Goal: Information Seeking & Learning: Understand process/instructions

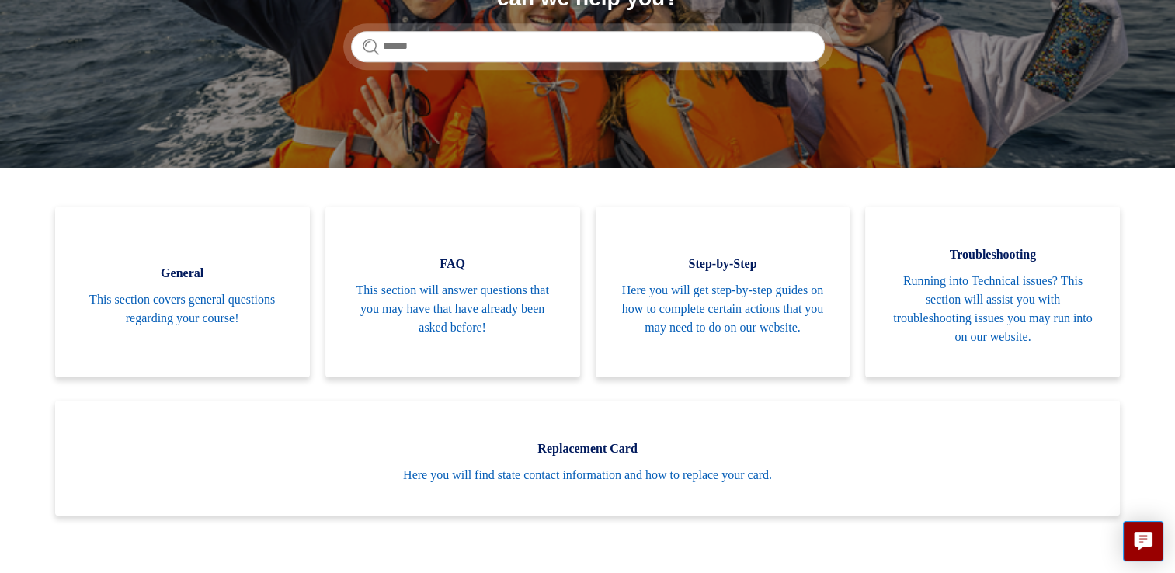
scroll to position [242, 0]
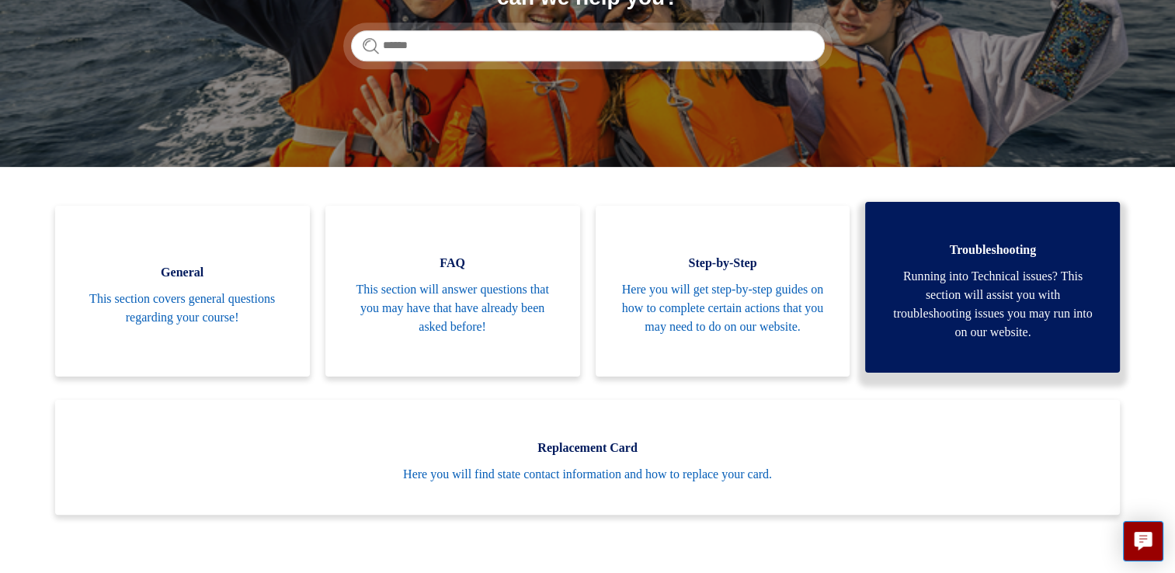
click at [934, 293] on span "Running into Technical issues? This section will assist you with troubleshootin…" at bounding box center [993, 304] width 208 height 75
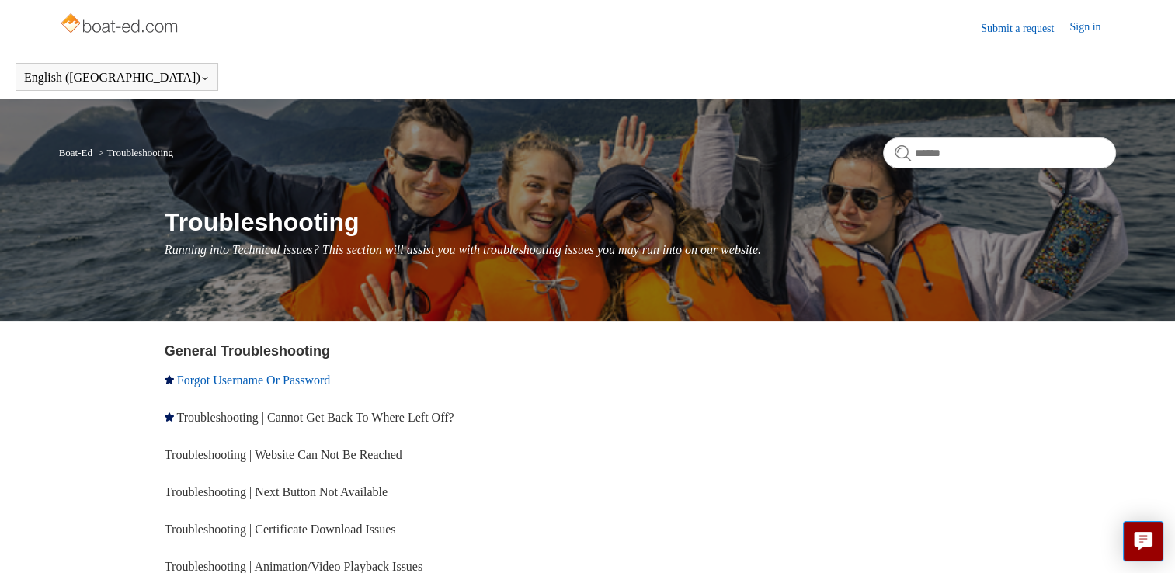
click at [277, 380] on link "Forgot Username Or Password" at bounding box center [253, 380] width 153 height 13
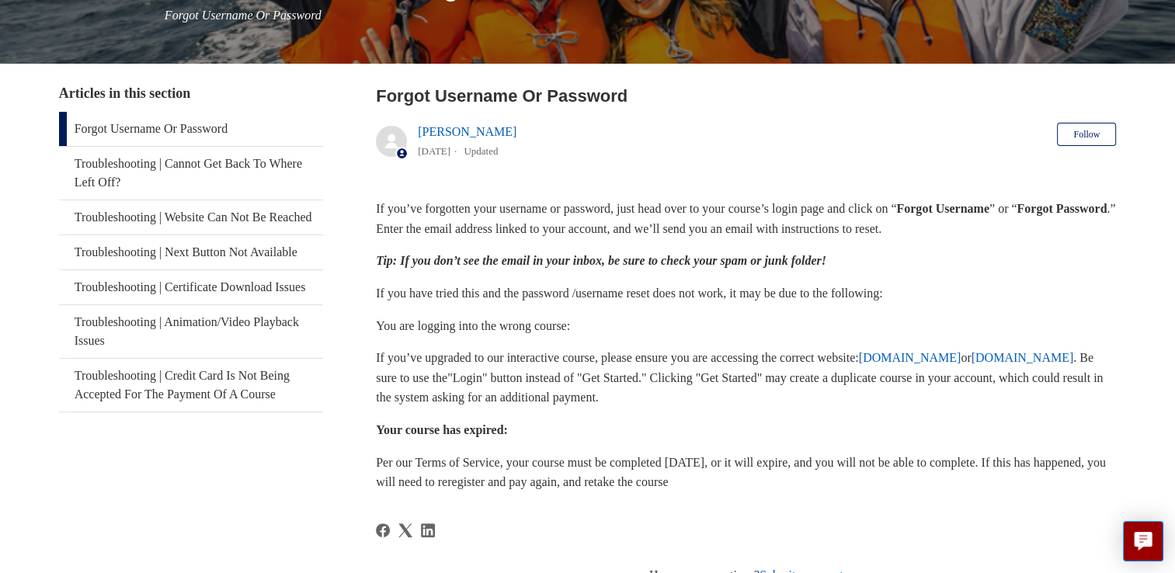
scroll to position [236, 0]
